Goal: Task Accomplishment & Management: Manage account settings

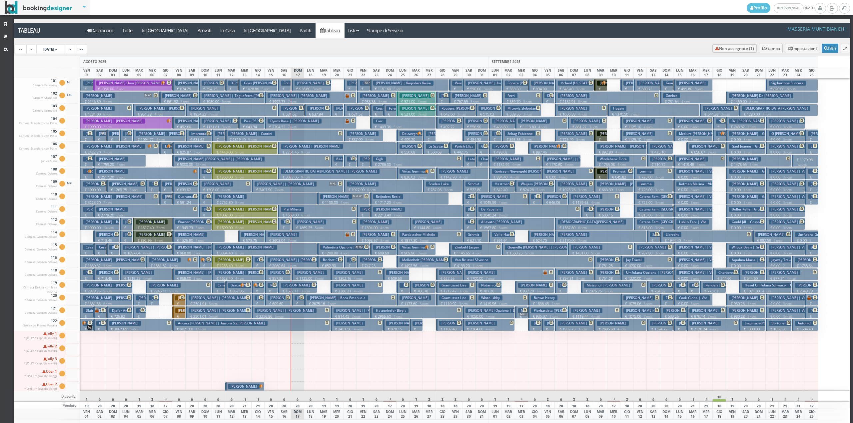
click at [313, 274] on h3 "Madaudo Sig." at bounding box center [311, 272] width 33 height 5
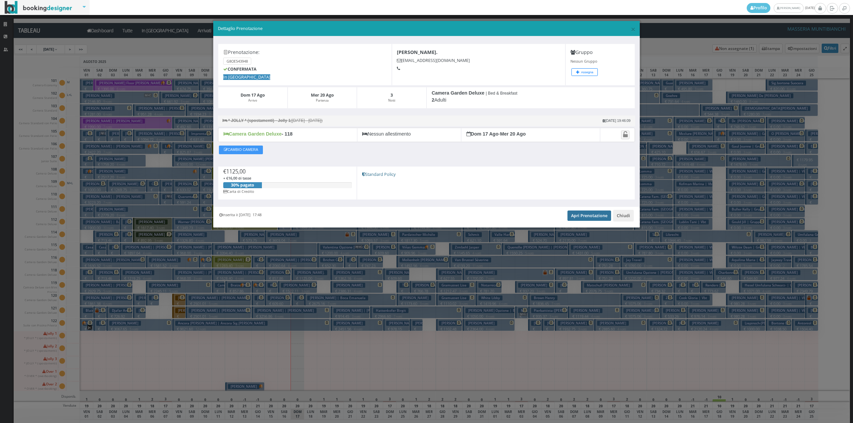
click at [574, 221] on link "Apri Prenotazione" at bounding box center [589, 216] width 44 height 10
click at [625, 212] on button "Chiudi" at bounding box center [623, 215] width 21 height 11
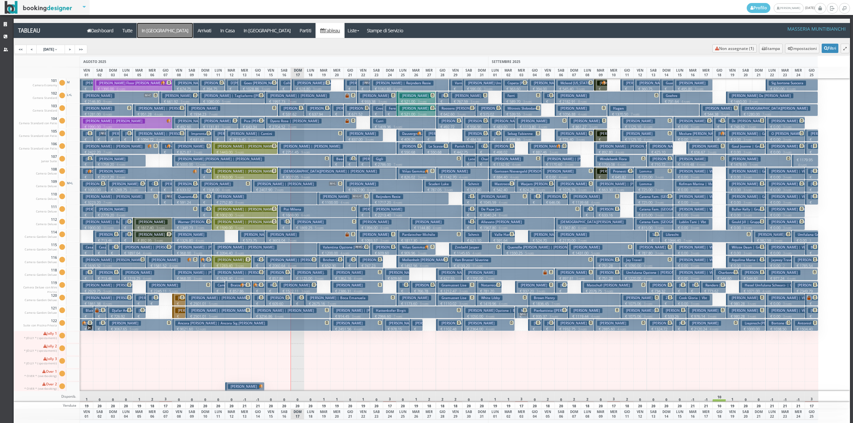
click at [157, 29] on a=pms-arrival-reservations"] "In [GEOGRAPHIC_DATA]" at bounding box center [165, 30] width 56 height 15
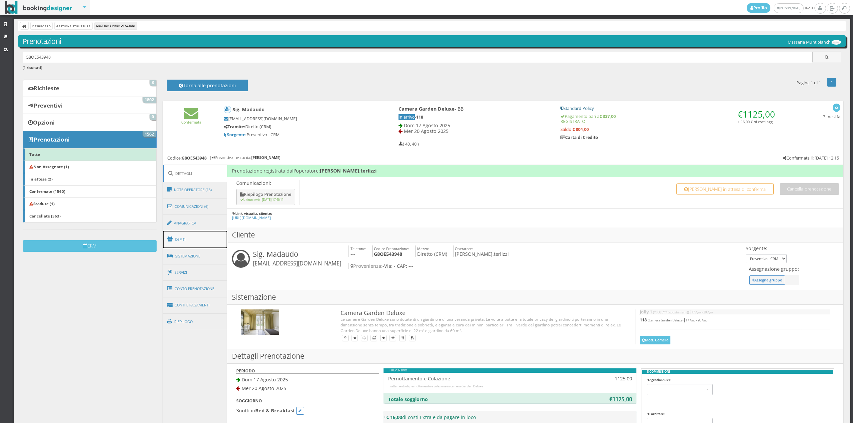
click at [187, 241] on link "Ospiti" at bounding box center [195, 239] width 65 height 17
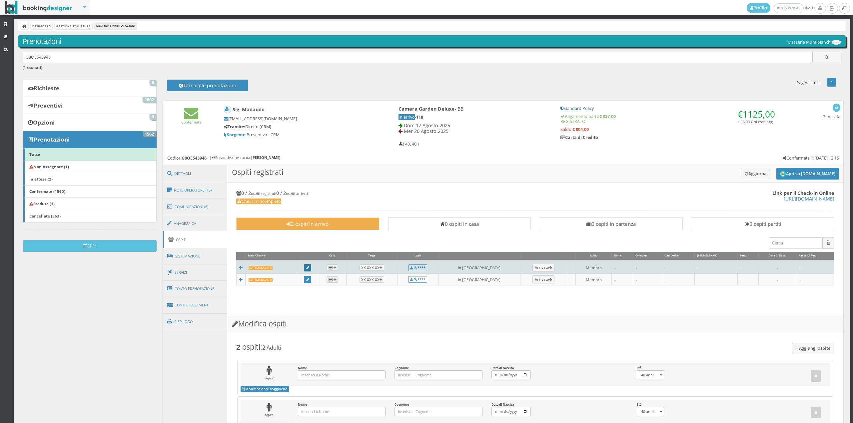
click at [311, 267] on link at bounding box center [307, 267] width 7 height 7
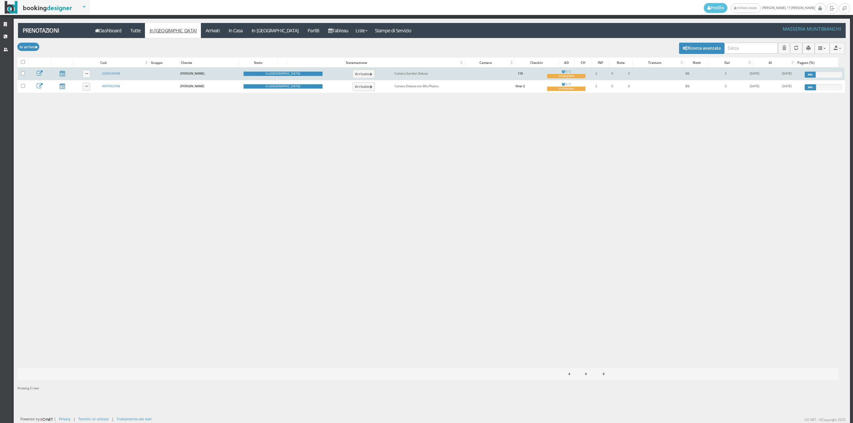
click at [22, 76] on label at bounding box center [23, 73] width 4 height 5
click at [22, 75] on input "checkbox" at bounding box center [23, 73] width 4 height 4
checkbox input "true"
click at [353, 76] on button "Arrivato" at bounding box center [364, 74] width 22 height 9
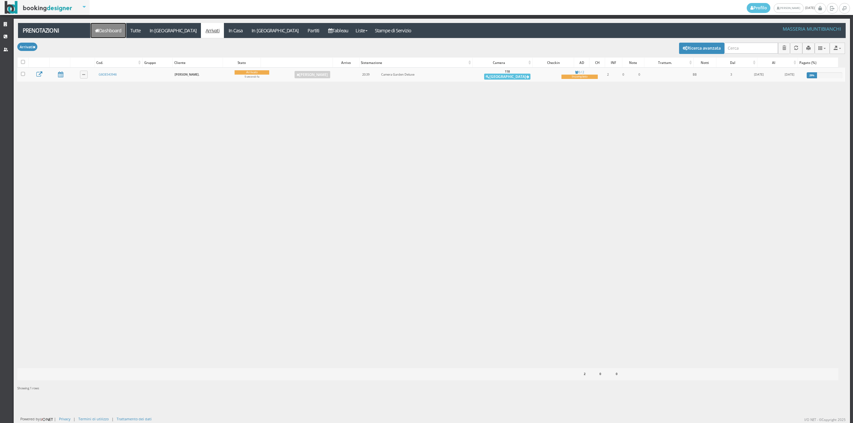
click at [103, 36] on link "Dashboard" at bounding box center [108, 30] width 35 height 15
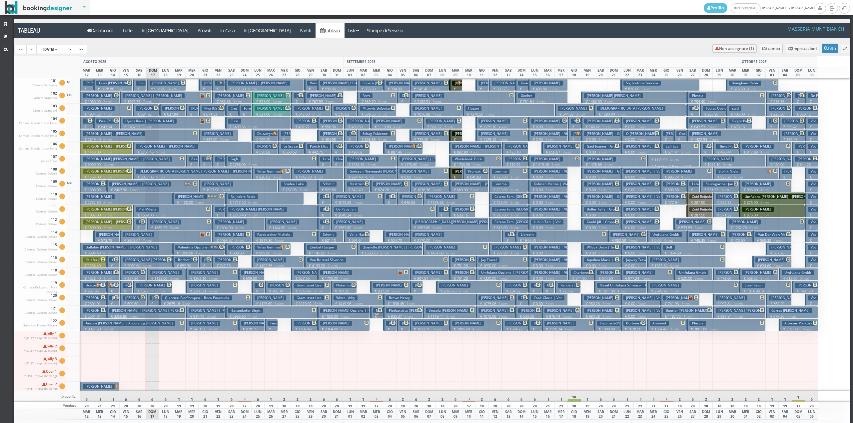
click at [151, 110] on h3 "Niedermaier Thomas Korbinian | Niedermaier Thomas" at bounding box center [167, 108] width 62 height 5
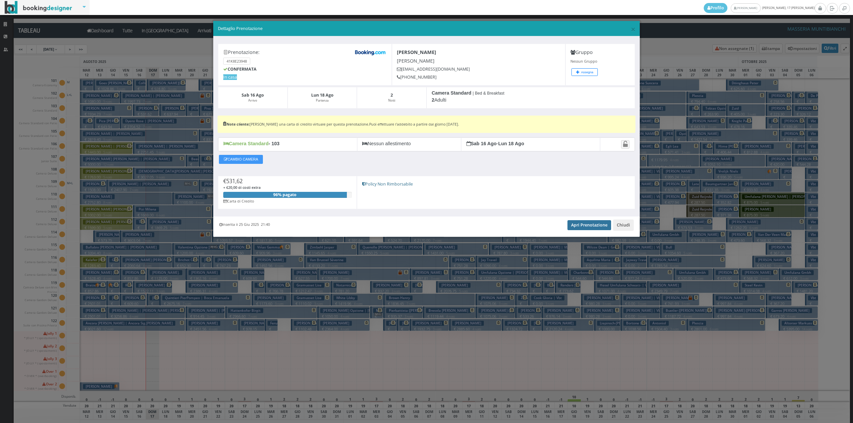
click at [581, 225] on link "Apri Prenotazione" at bounding box center [589, 225] width 44 height 10
click at [630, 223] on button "Chiudi" at bounding box center [623, 225] width 21 height 11
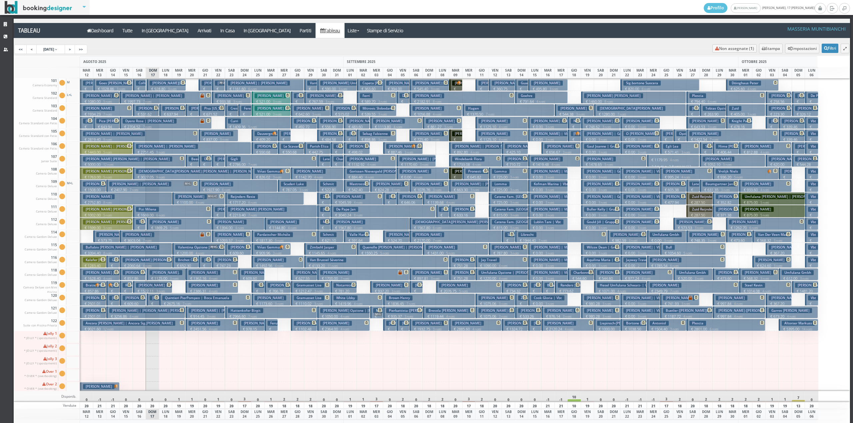
click at [151, 300] on h3 "[PERSON_NAME]" at bounding box center [166, 298] width 32 height 5
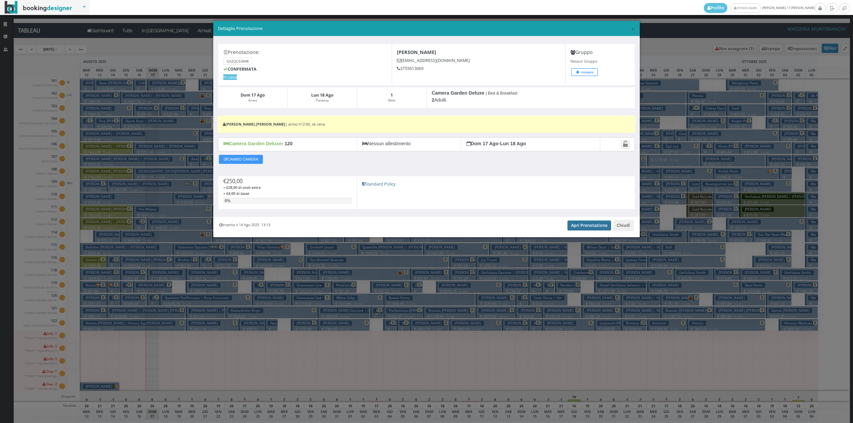
click at [599, 227] on link "Apri Prenotazione" at bounding box center [589, 226] width 44 height 10
click at [625, 224] on button "Chiudi" at bounding box center [623, 225] width 21 height 11
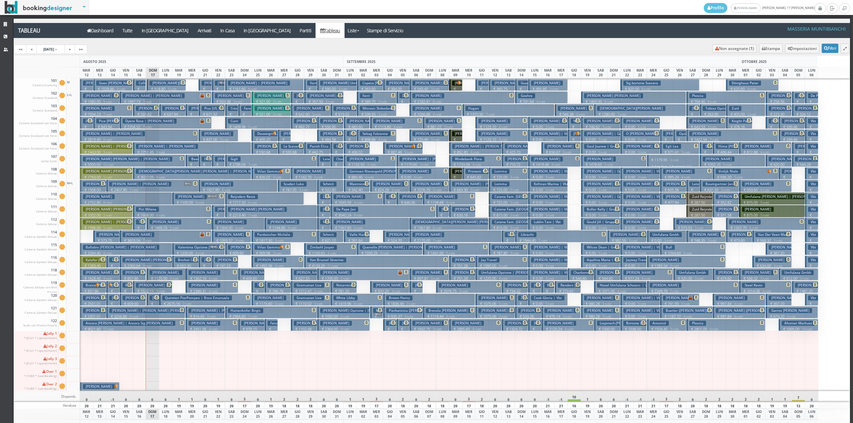
click at [164, 300] on h3 "Quintieri PierPompeo | Boca Emanuela" at bounding box center [197, 298] width 70 height 5
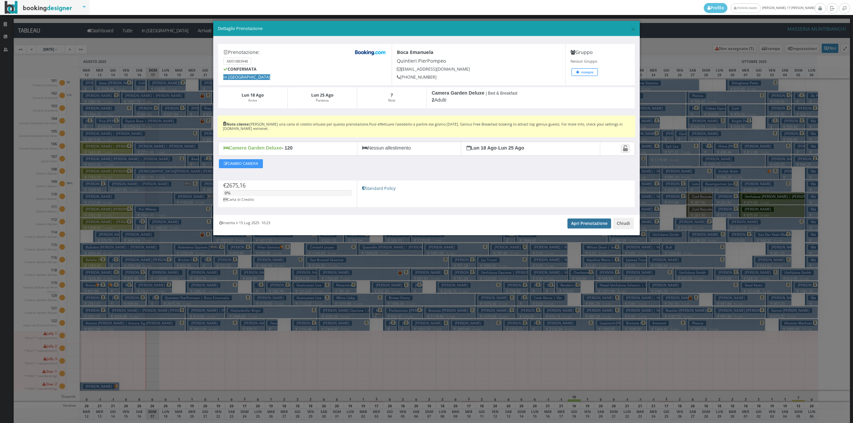
click at [592, 226] on link "Apri Prenotazione" at bounding box center [589, 224] width 44 height 10
click at [630, 227] on button "Chiudi" at bounding box center [623, 223] width 21 height 11
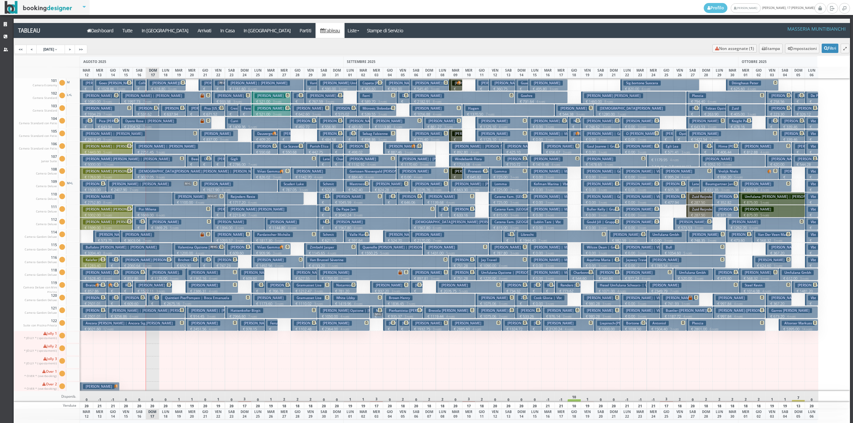
click at [170, 112] on p "€ 637.94 2 notti" at bounding box center [172, 117] width 21 height 10
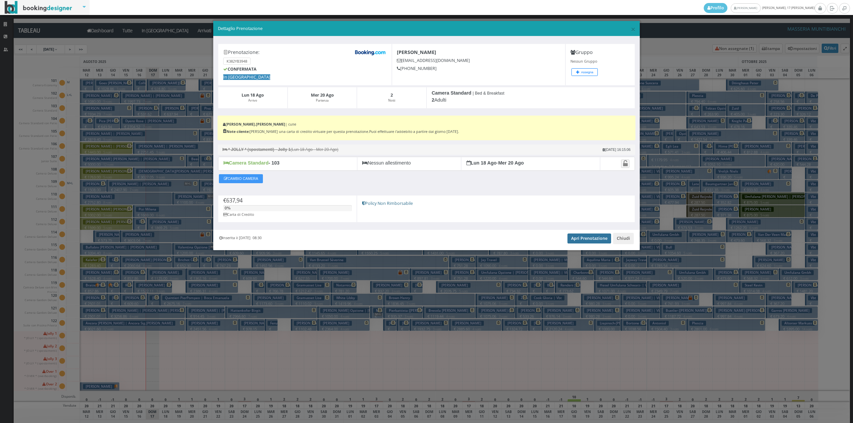
click at [587, 243] on link "Apri Prenotazione" at bounding box center [589, 239] width 44 height 10
click at [623, 243] on button "Chiudi" at bounding box center [623, 238] width 21 height 11
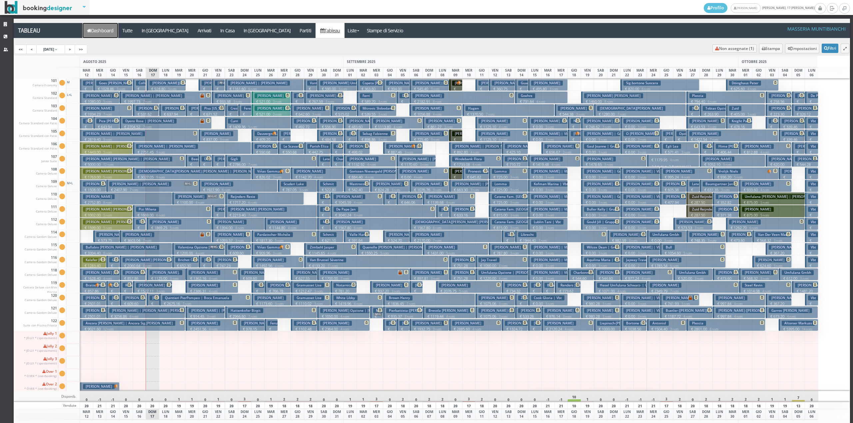
click at [106, 30] on link "Dashboard" at bounding box center [100, 30] width 35 height 15
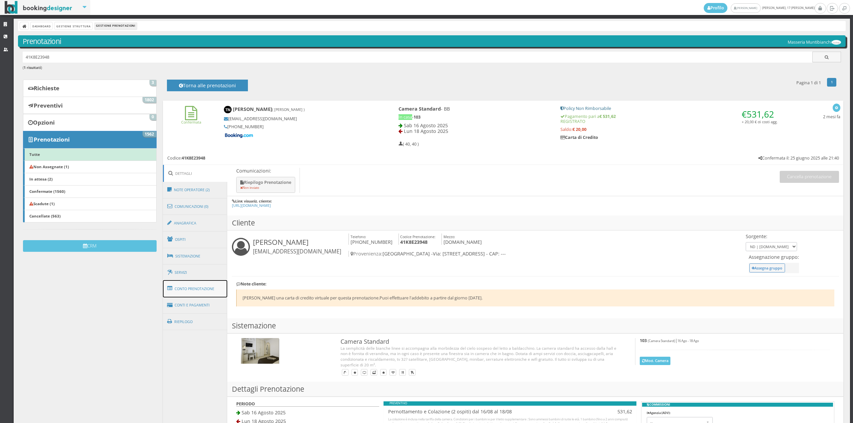
click at [190, 290] on link "Conto Prenotazione" at bounding box center [195, 288] width 65 height 17
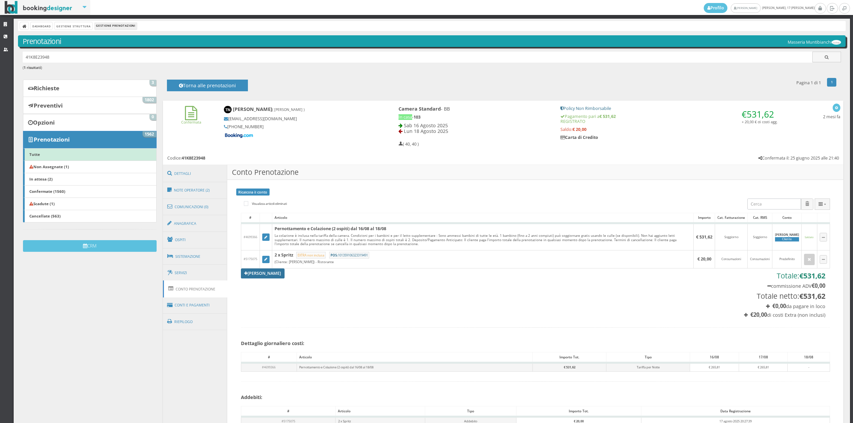
click at [253, 270] on link "[PERSON_NAME]" at bounding box center [263, 274] width 44 height 10
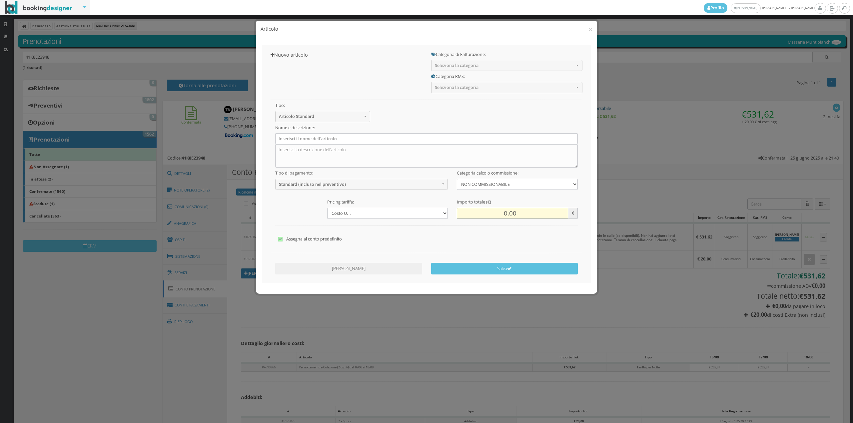
drag, startPoint x: 505, startPoint y: 210, endPoint x: 508, endPoint y: 213, distance: 4.5
click at [508, 213] on input "0.00" at bounding box center [512, 213] width 111 height 11
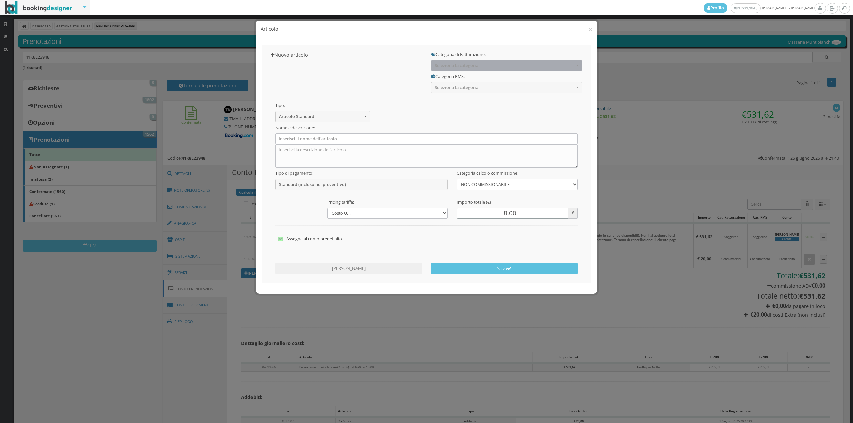
type input "8.00"
click at [455, 69] on button "Seleziona la categoria" at bounding box center [506, 65] width 151 height 11
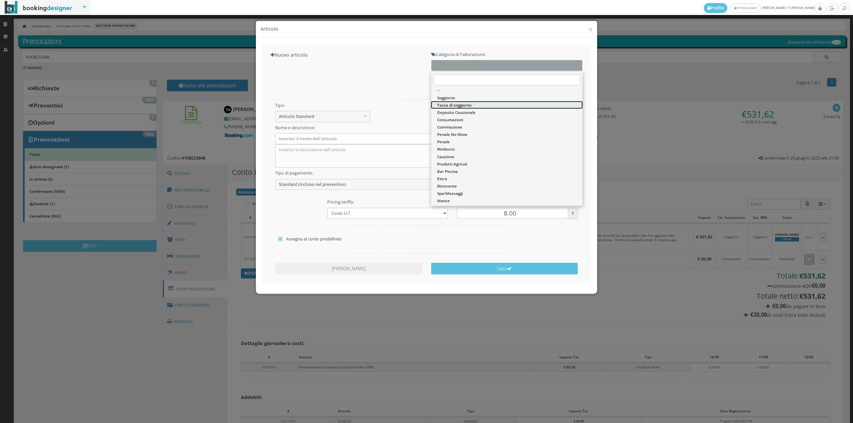
click at [449, 104] on span "Tassa di soggiorno" at bounding box center [454, 105] width 34 height 6
select select "13"
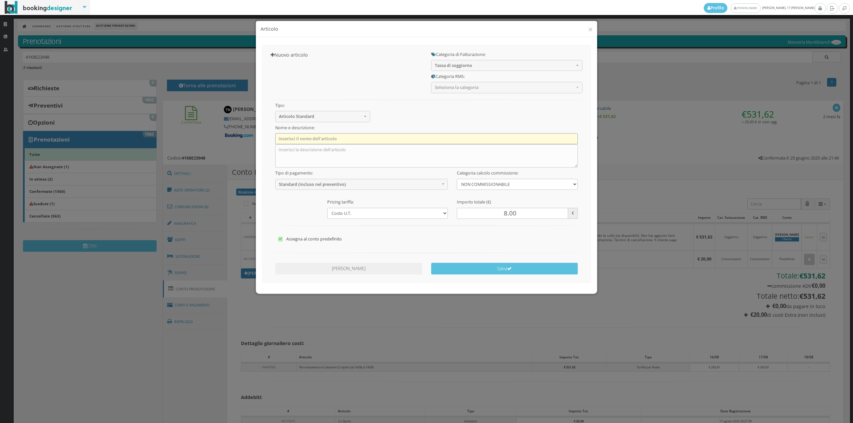
click at [430, 138] on input "text" at bounding box center [426, 138] width 303 height 11
type input "Tassa di Soggiorno"
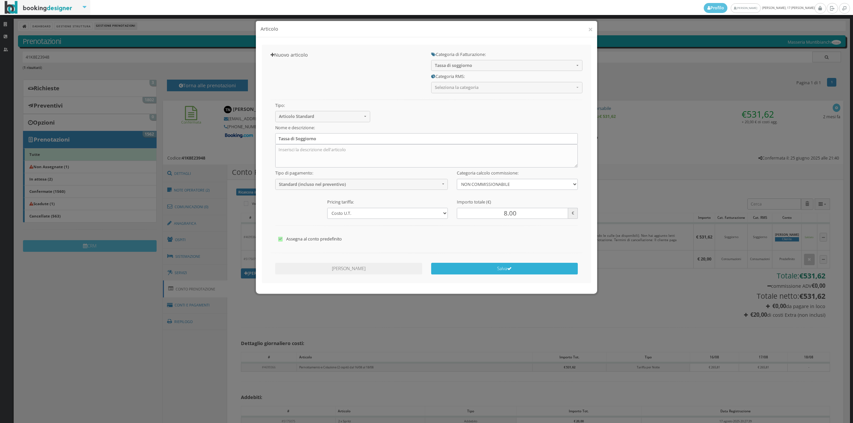
click at [452, 272] on button "Salva" at bounding box center [504, 269] width 147 height 12
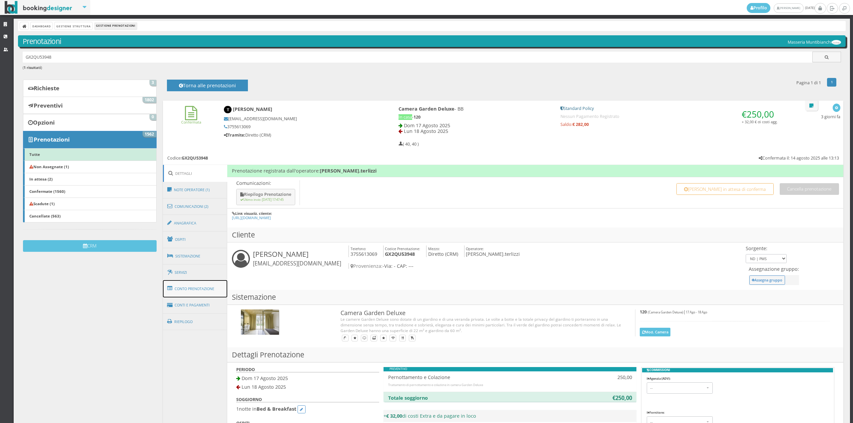
click at [207, 287] on link "Conto Prenotazione" at bounding box center [195, 288] width 65 height 17
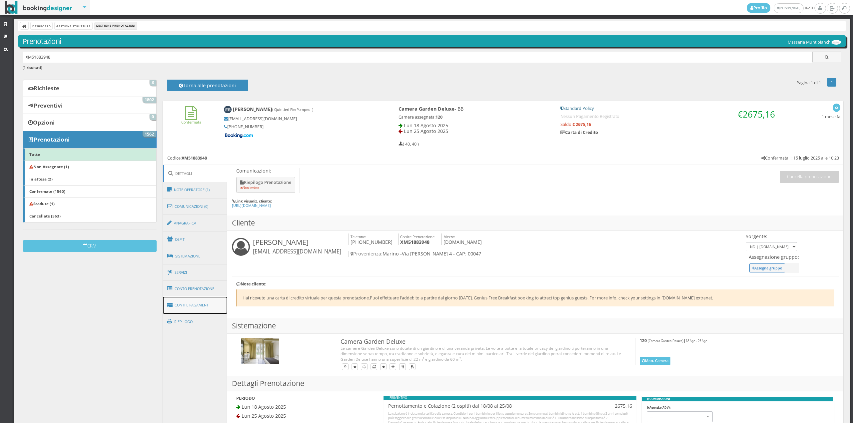
click at [173, 305] on icon at bounding box center [170, 305] width 7 height 11
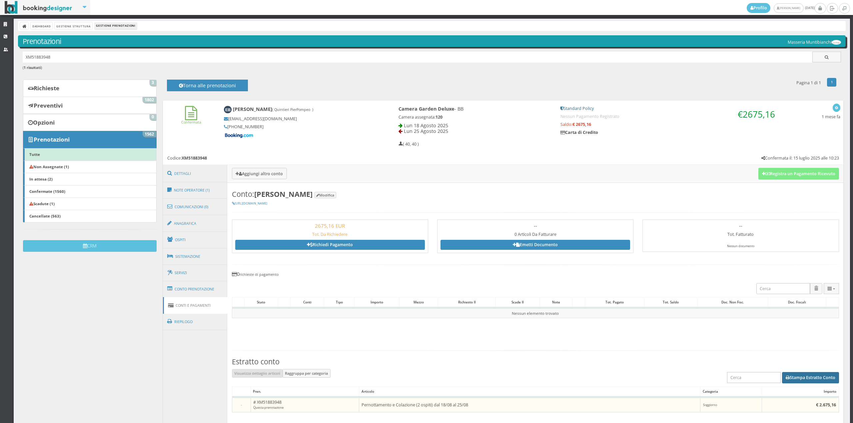
click at [823, 377] on button "Stampa Estratto Conto" at bounding box center [810, 377] width 57 height 11
click at [193, 315] on link "Riepilogo" at bounding box center [195, 321] width 65 height 17
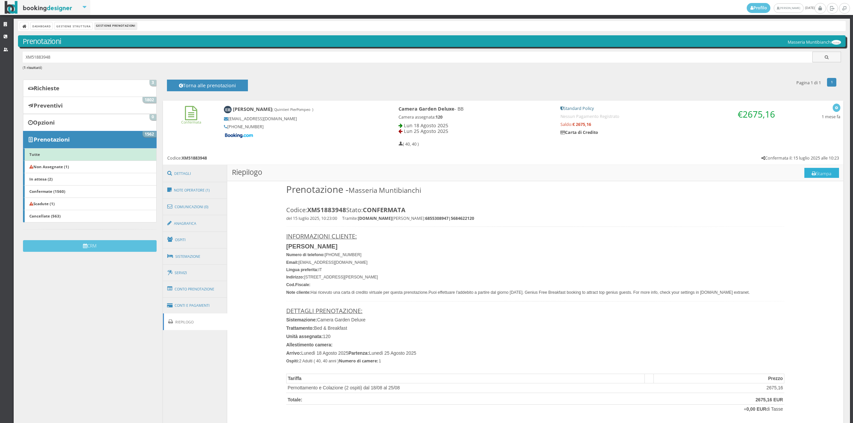
click at [818, 171] on button "Stampa" at bounding box center [821, 173] width 35 height 10
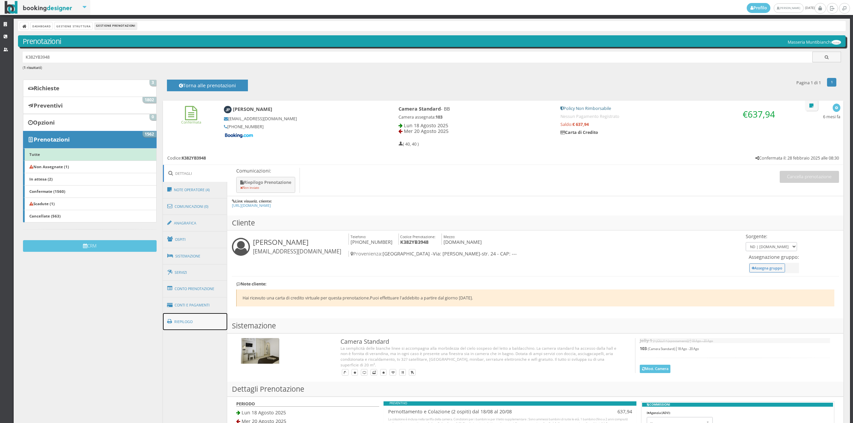
click at [195, 318] on link "Riepilogo" at bounding box center [195, 321] width 65 height 17
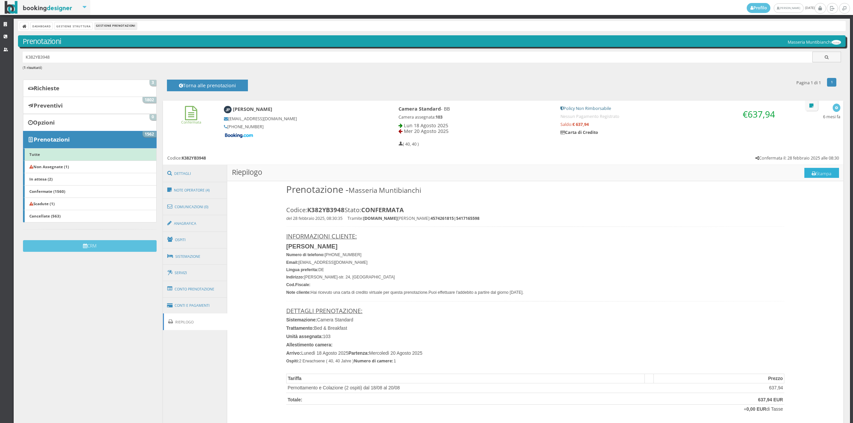
click at [822, 174] on button "Stampa" at bounding box center [821, 173] width 35 height 10
click at [44, 26] on link "Dashboard" at bounding box center [42, 25] width 22 height 7
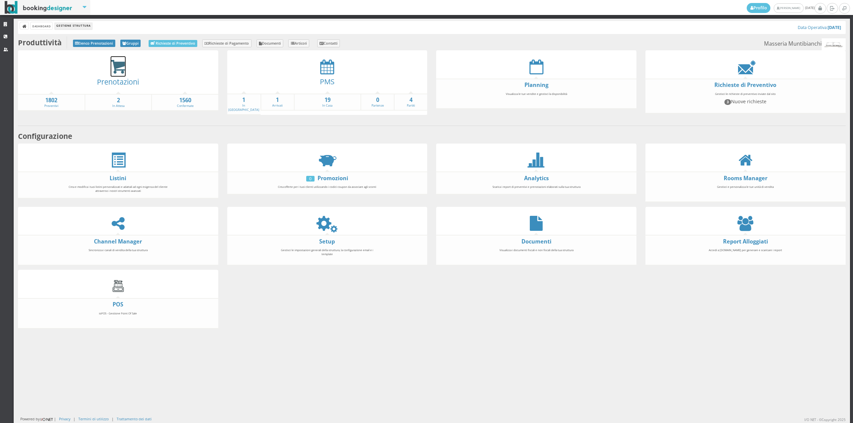
click at [111, 67] on icon at bounding box center [118, 66] width 15 height 15
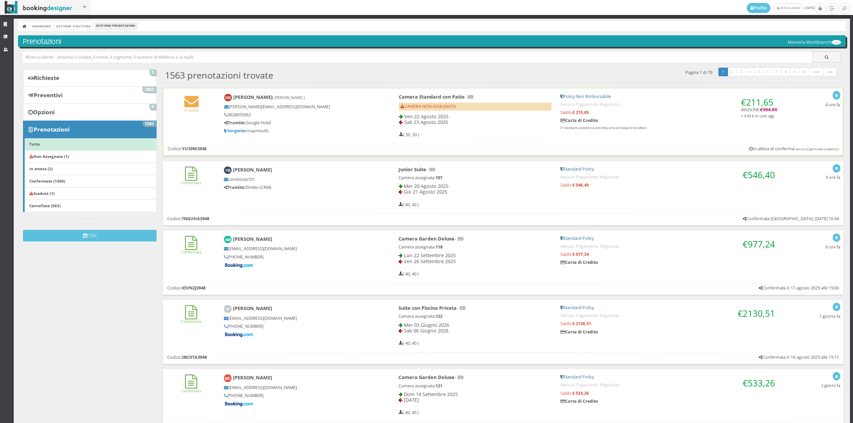
click at [410, 104] on span "CAMERA NON ASSEGNATA" at bounding box center [428, 107] width 56 height 6
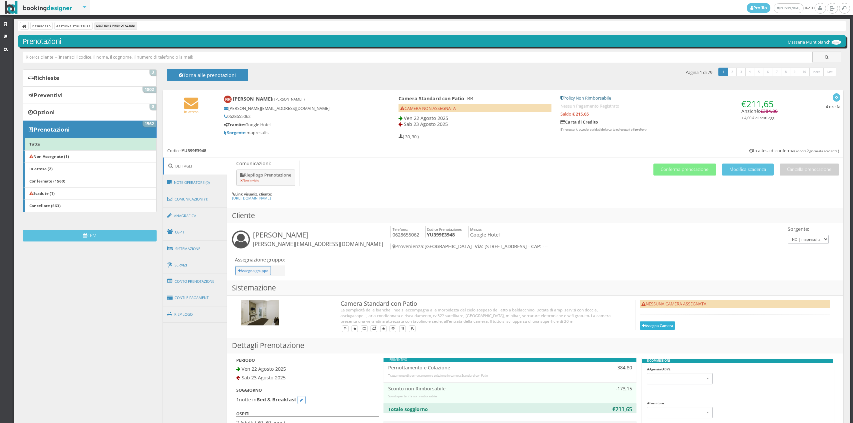
click at [668, 322] on button "Assegna Camera" at bounding box center [657, 326] width 35 height 8
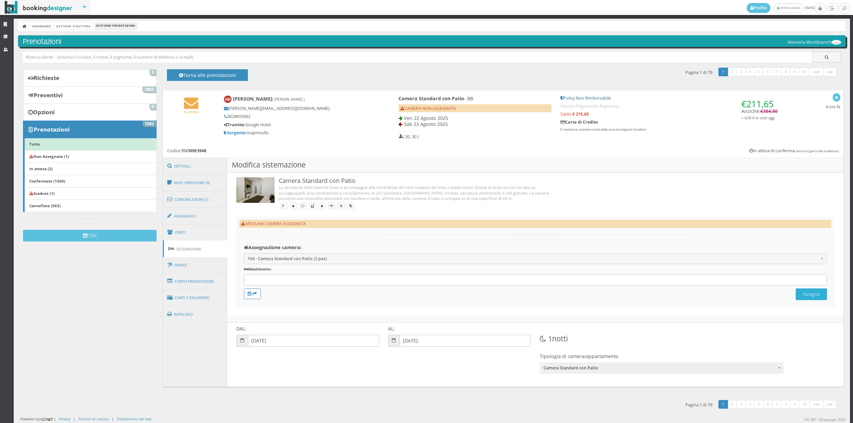
click at [804, 296] on button "Assegna" at bounding box center [811, 295] width 31 height 12
